Goal: Ask a question

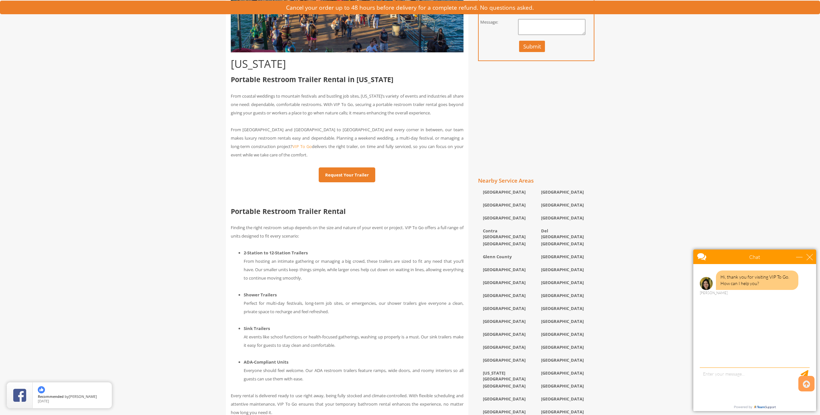
scroll to position [245, 0]
click at [340, 175] on link "Request Your Trailer" at bounding box center [347, 174] width 57 height 15
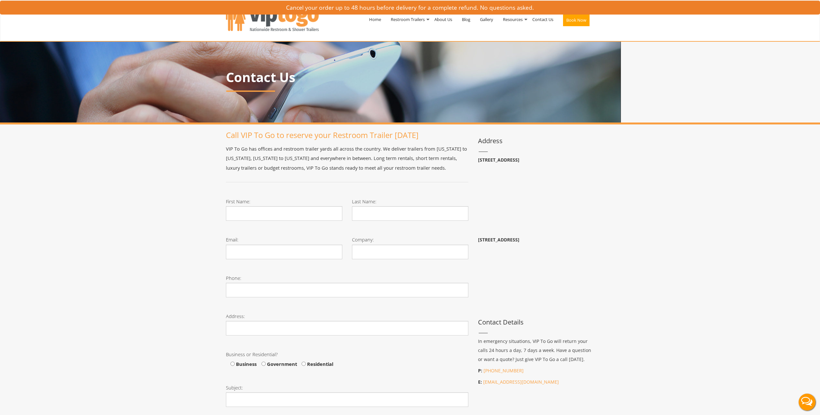
scroll to position [25, 0]
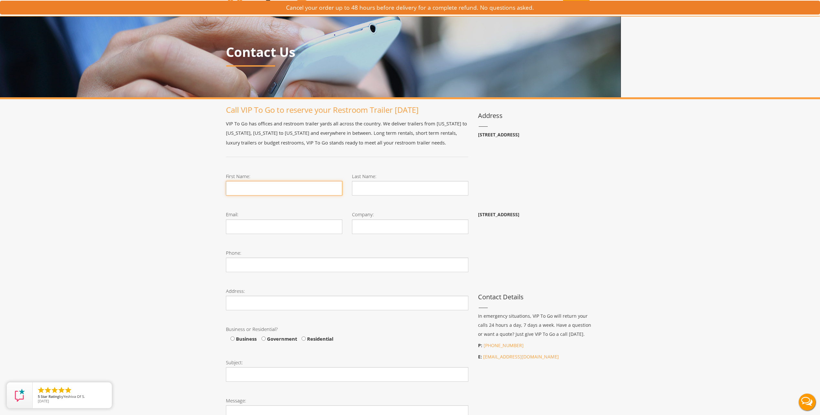
click at [245, 192] on input "First Name:" at bounding box center [284, 188] width 116 height 15
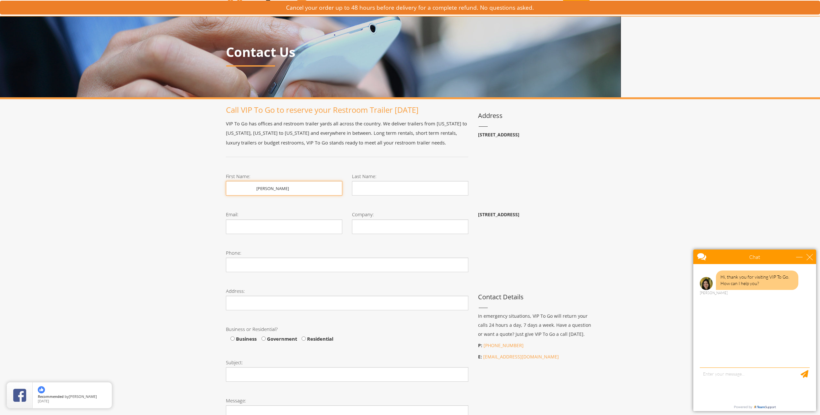
type input "[PERSON_NAME]"
click at [367, 187] on input "Last Name:" at bounding box center [410, 188] width 116 height 15
click at [725, 376] on textarea "type your message" at bounding box center [755, 385] width 110 height 34
type textarea "R"
type textarea "Hello - we are hosting a 99 person event next summer north of [GEOGRAPHIC_DATA]…"
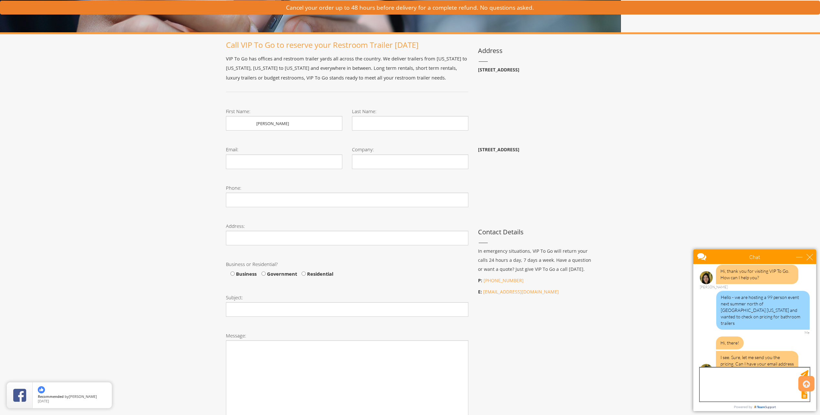
scroll to position [14, 0]
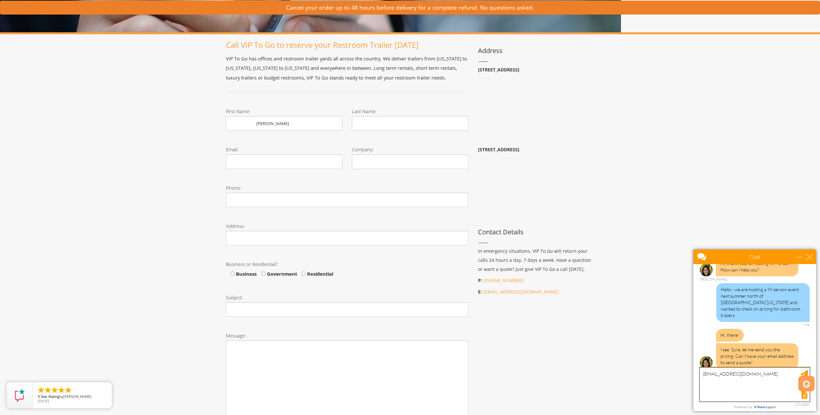
type textarea "[EMAIL_ADDRESS][DOMAIN_NAME]"
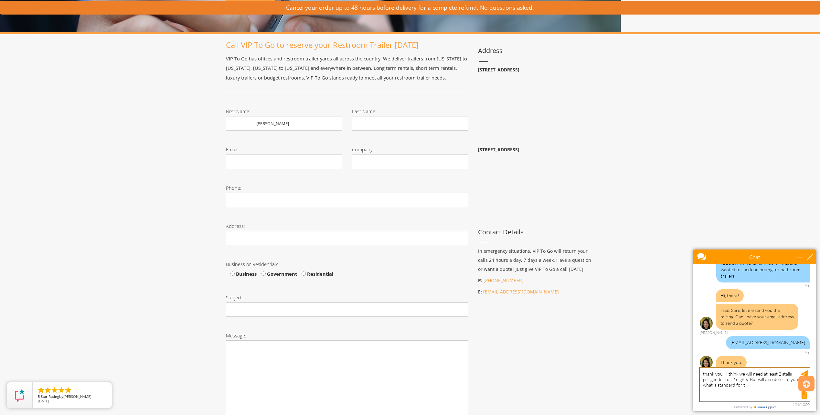
scroll to position [73, 0]
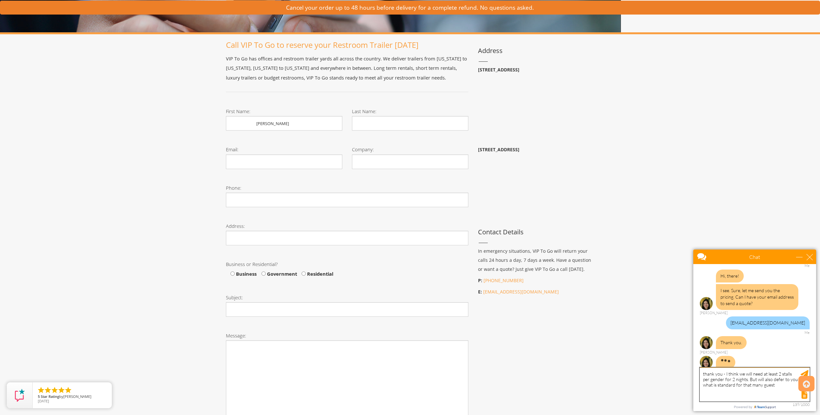
type textarea "thank you - I think we will need at least 2 stalls per gender for 2 nights. But…"
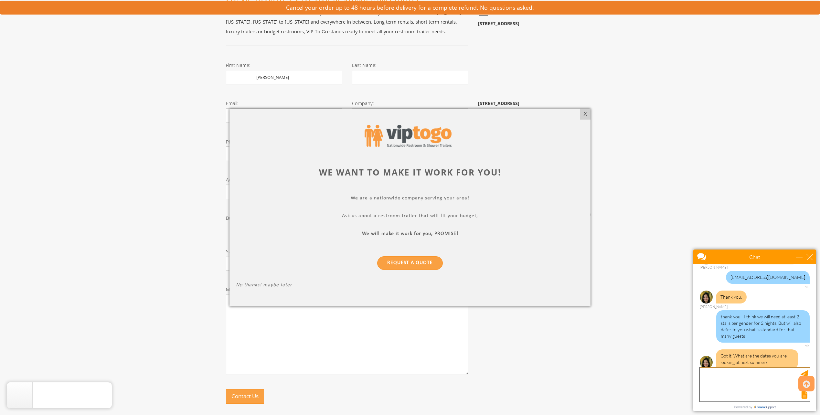
scroll to position [137, 0]
click at [717, 374] on textarea "type your message" at bounding box center [755, 385] width 110 height 34
paste textarea "[PERSON_NAME] Farm ([STREET_ADDRESS])"
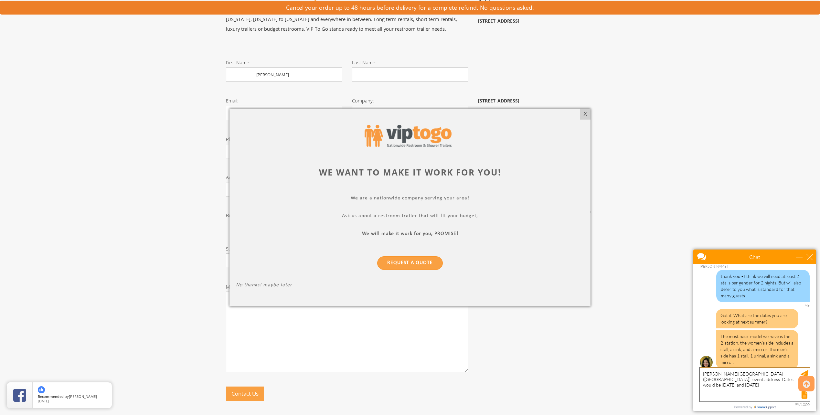
scroll to position [139, 0]
type textarea "[PERSON_NAME][GEOGRAPHIC_DATA] ([GEOGRAPHIC_DATA]): event address. Dates would …"
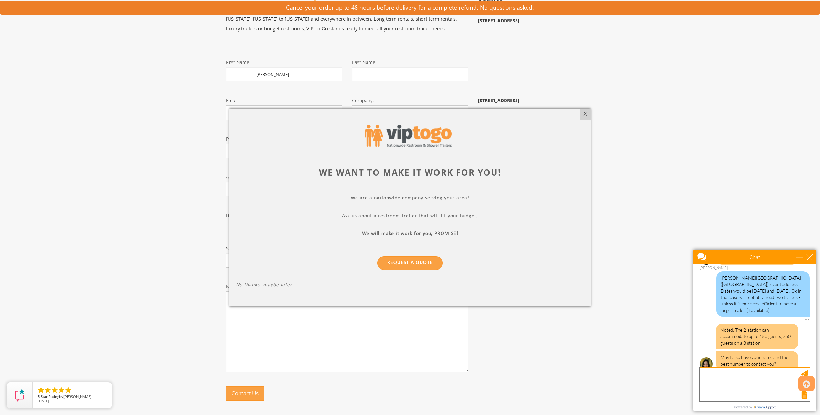
scroll to position [264, 0]
type textarea "[PERSON_NAME] - [PHONE_NUMBER]"
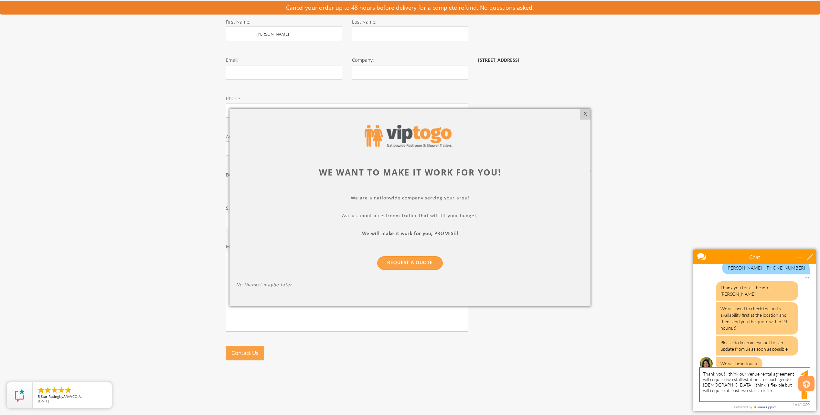
scroll to position [373, 0]
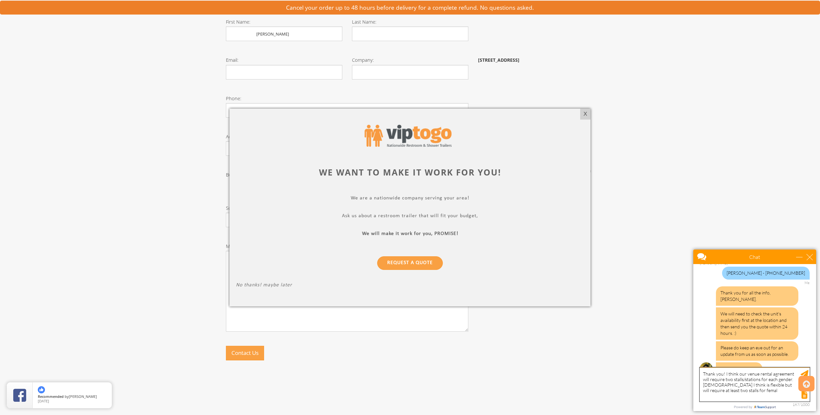
type textarea "Thank you! I think our venue rental agreement will require two stalls/stations …"
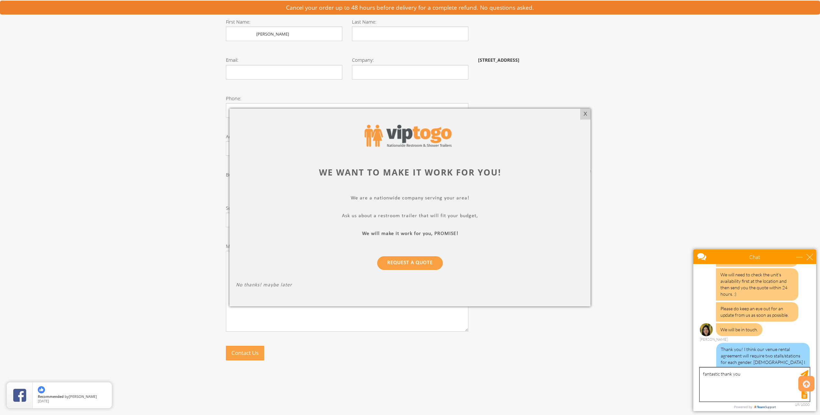
type textarea "fantastic thank you"
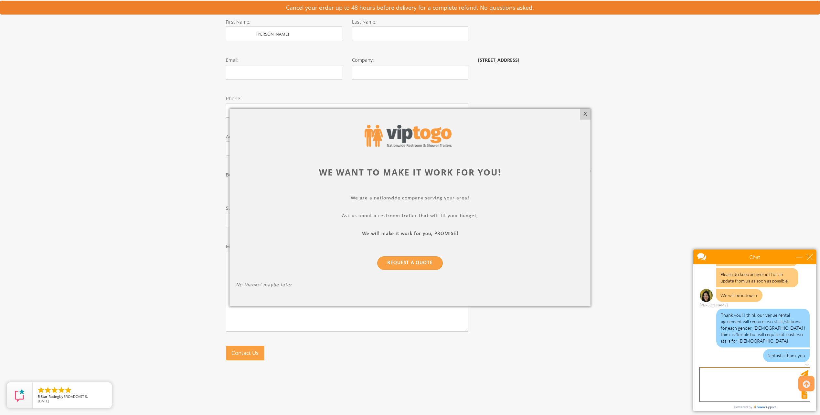
scroll to position [453, 0]
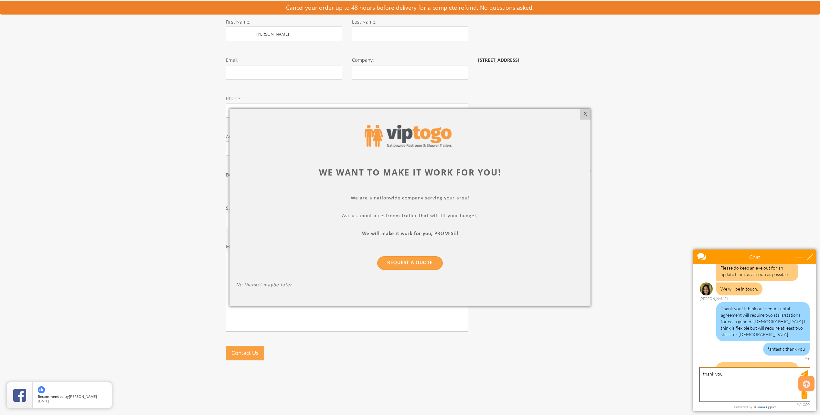
type textarea "thank you!"
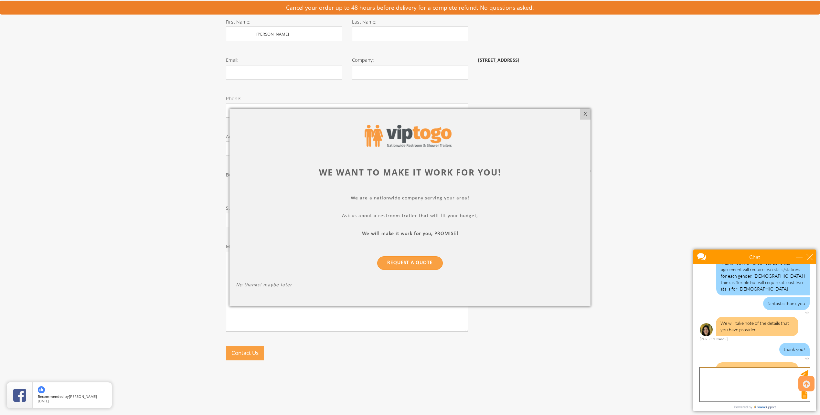
scroll to position [513, 0]
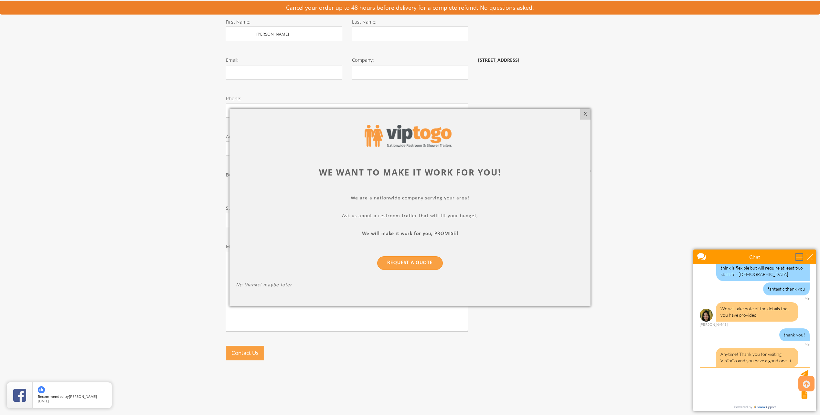
click at [799, 257] on div "minimize" at bounding box center [799, 257] width 6 height 6
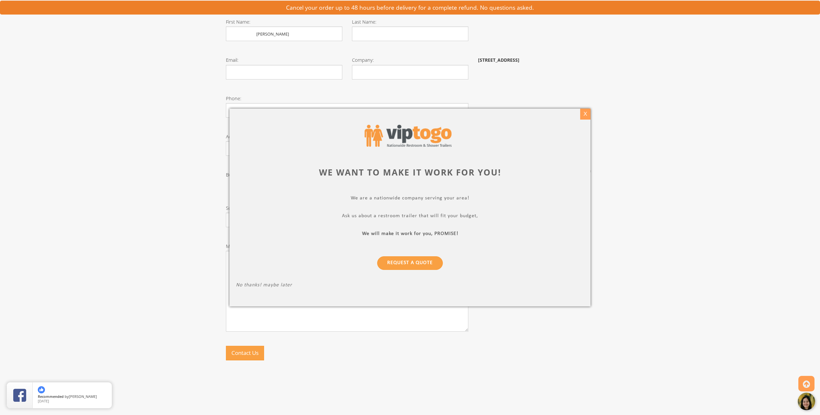
click at [585, 115] on div "X" at bounding box center [585, 114] width 10 height 11
